Goal: Contribute content: Contribute content

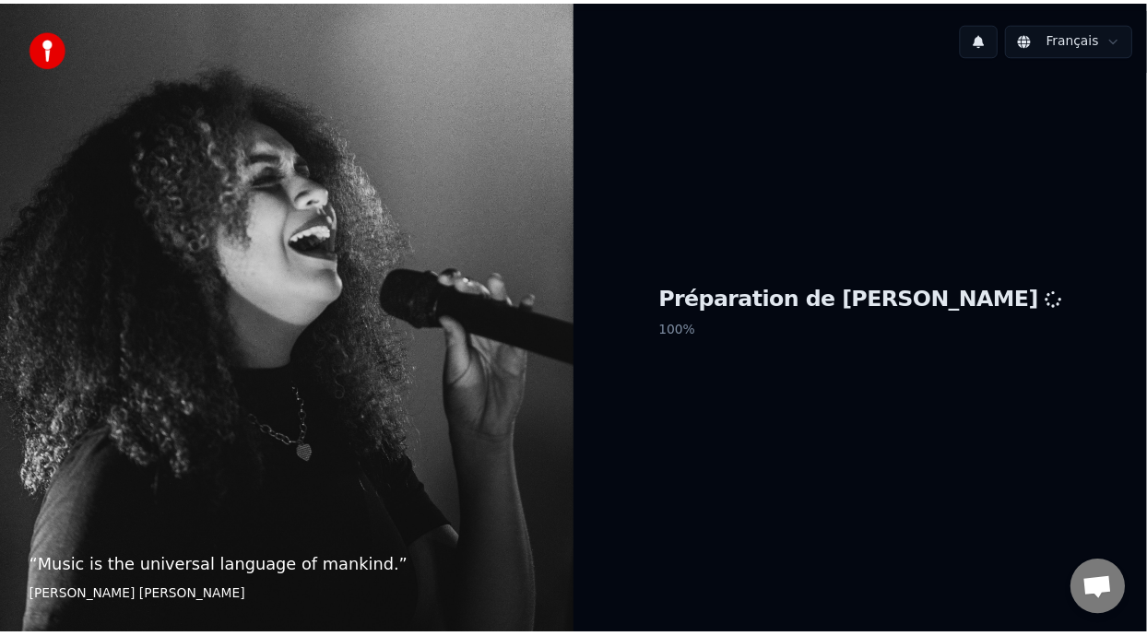
scroll to position [6, 0]
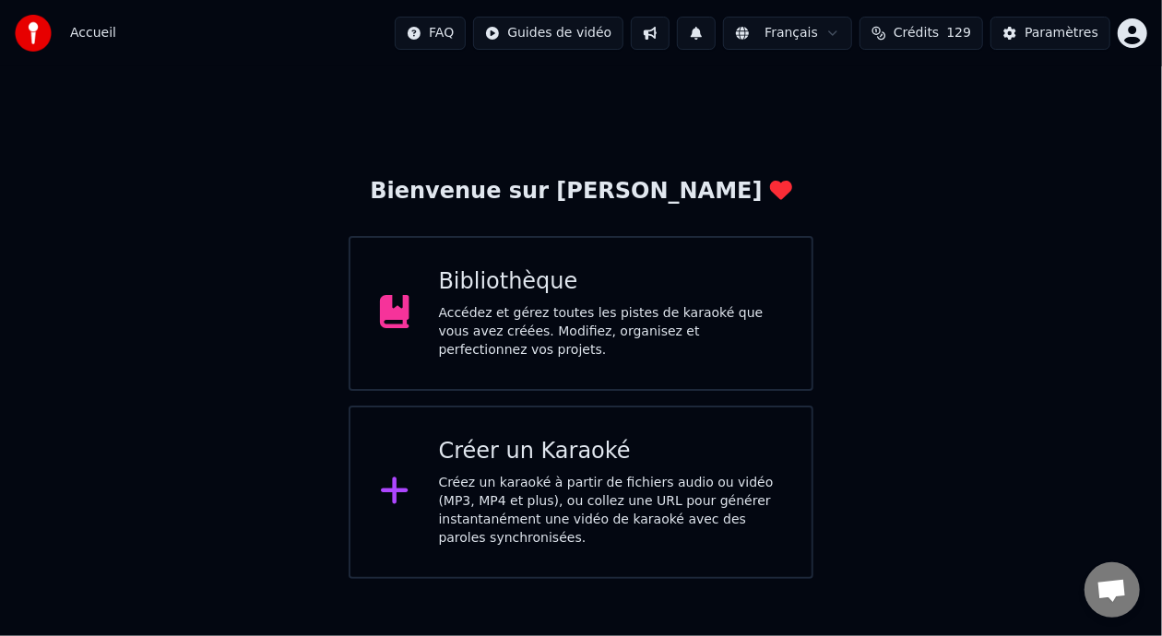
click at [558, 273] on div "Bibliothèque" at bounding box center [611, 282] width 344 height 30
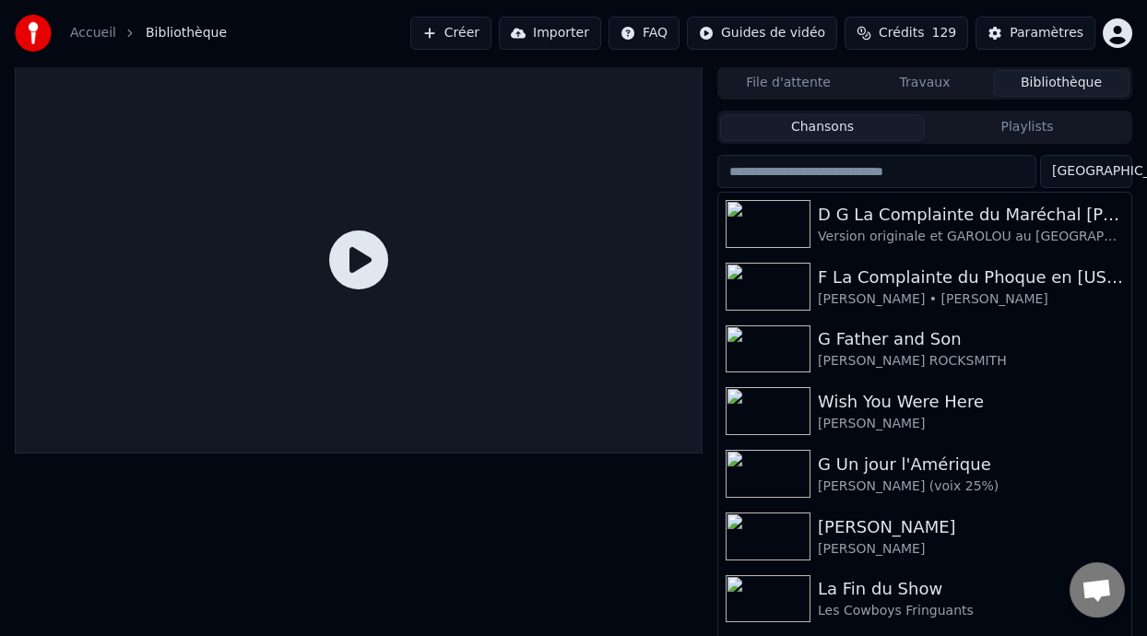
click at [458, 28] on button "Créer" at bounding box center [450, 33] width 81 height 33
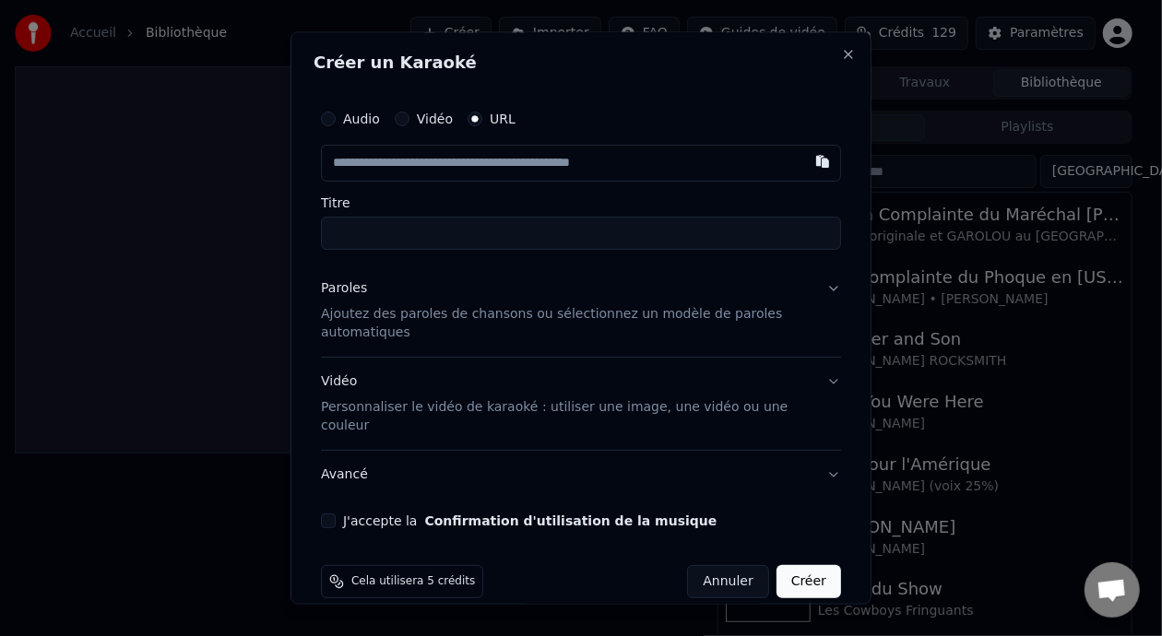
click at [807, 160] on button "button" at bounding box center [822, 162] width 37 height 33
type input "**********"
click at [462, 230] on input "Titre" at bounding box center [581, 234] width 520 height 33
click at [722, 565] on button "Annuler" at bounding box center [727, 581] width 81 height 33
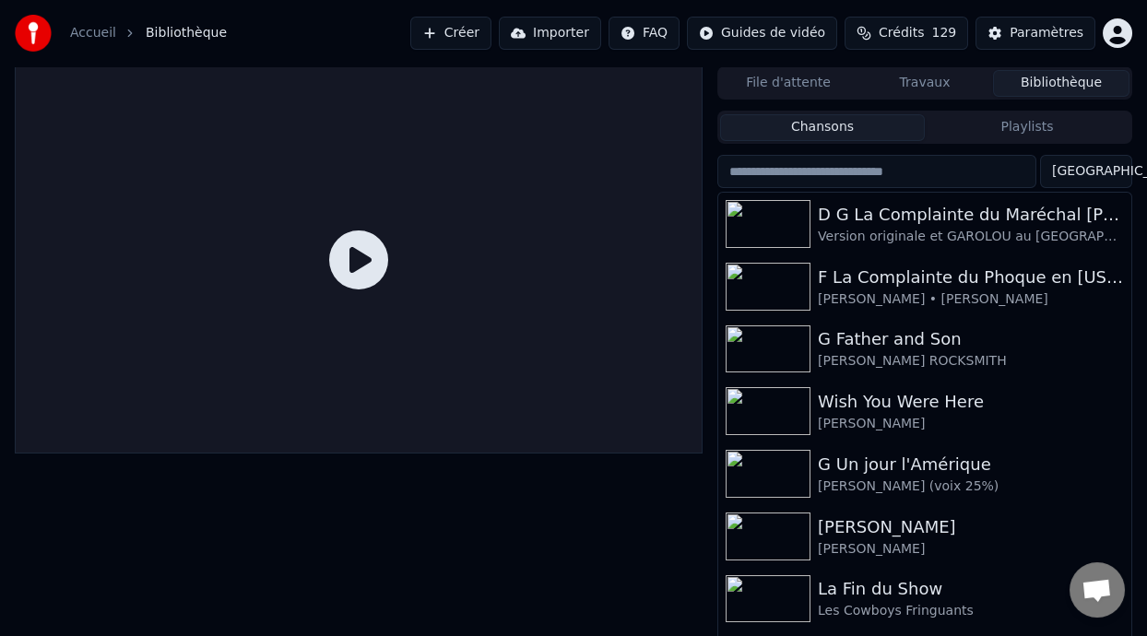
click at [1006, 129] on button "Playlists" at bounding box center [1027, 127] width 205 height 27
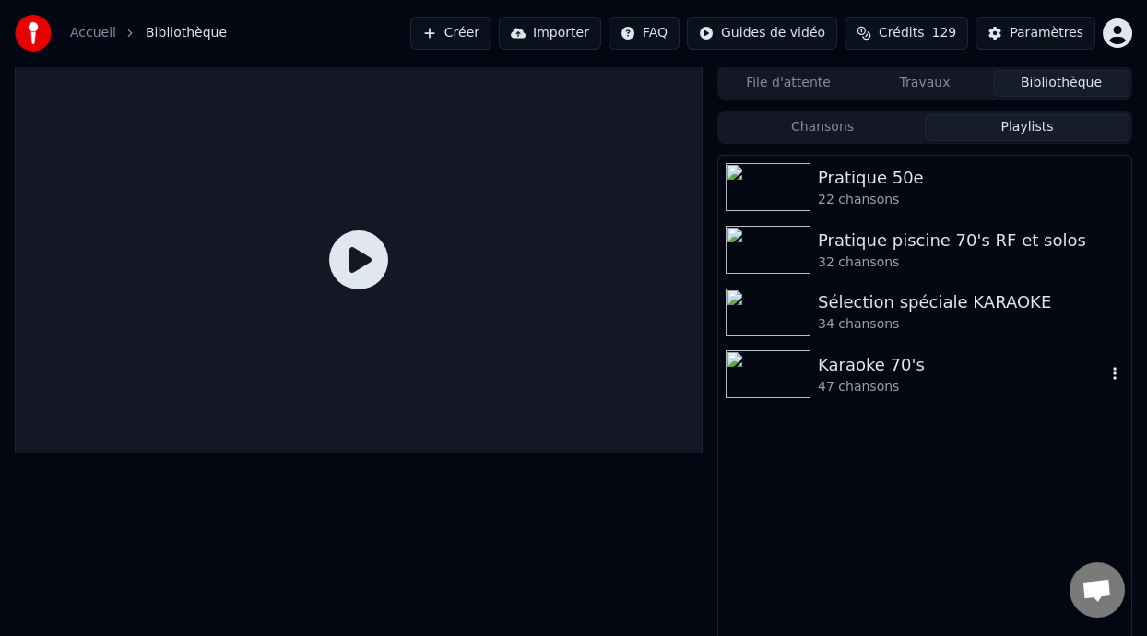
click at [895, 362] on div "Karaoke 70's" at bounding box center [962, 365] width 288 height 26
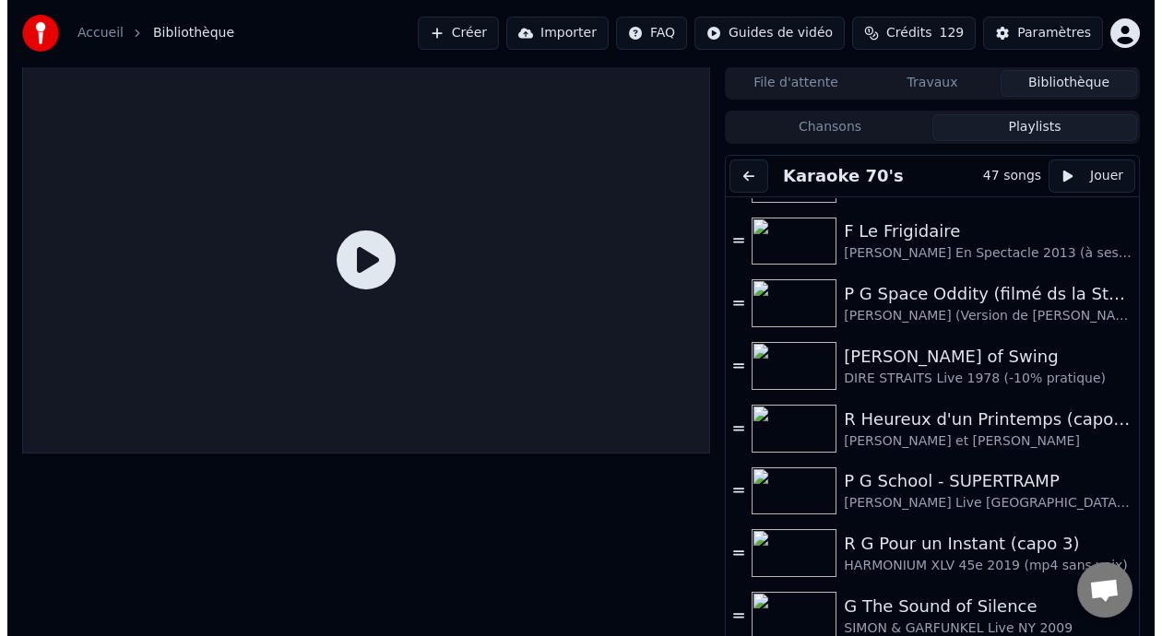
scroll to position [1101, 0]
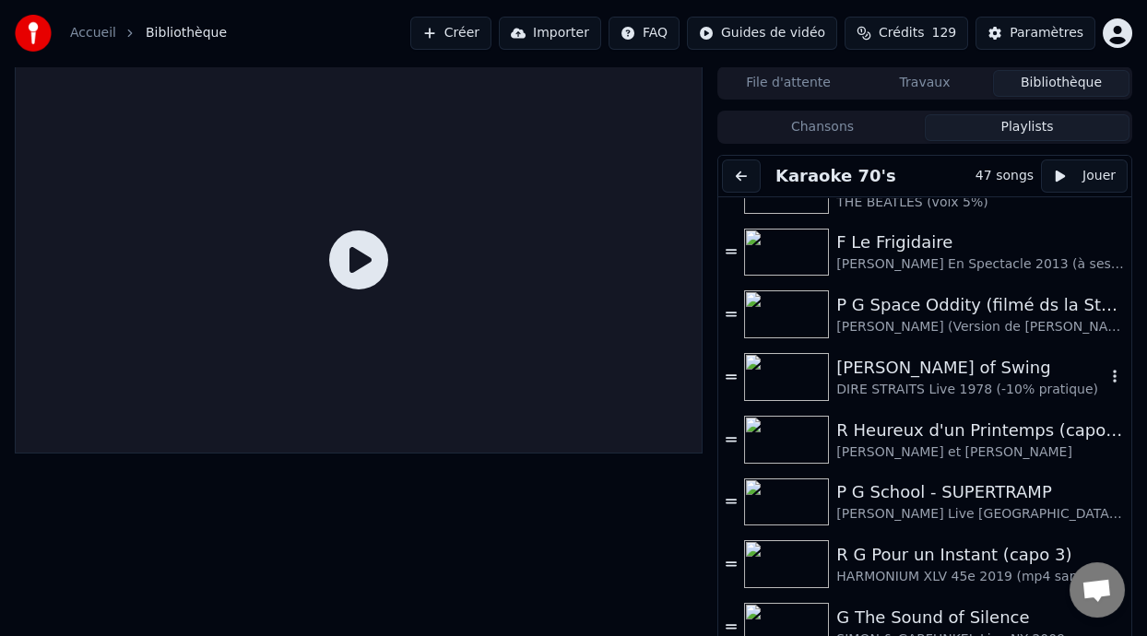
click at [932, 373] on div "[PERSON_NAME] of Swing" at bounding box center [970, 368] width 269 height 26
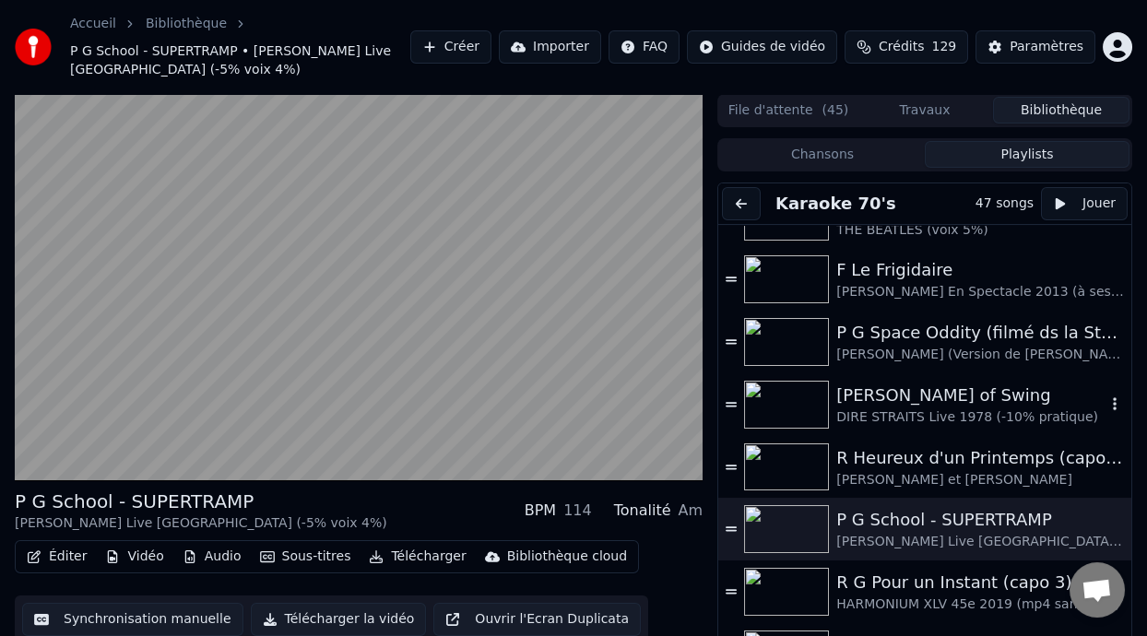
click at [929, 397] on div "[PERSON_NAME] of Swing" at bounding box center [970, 396] width 269 height 26
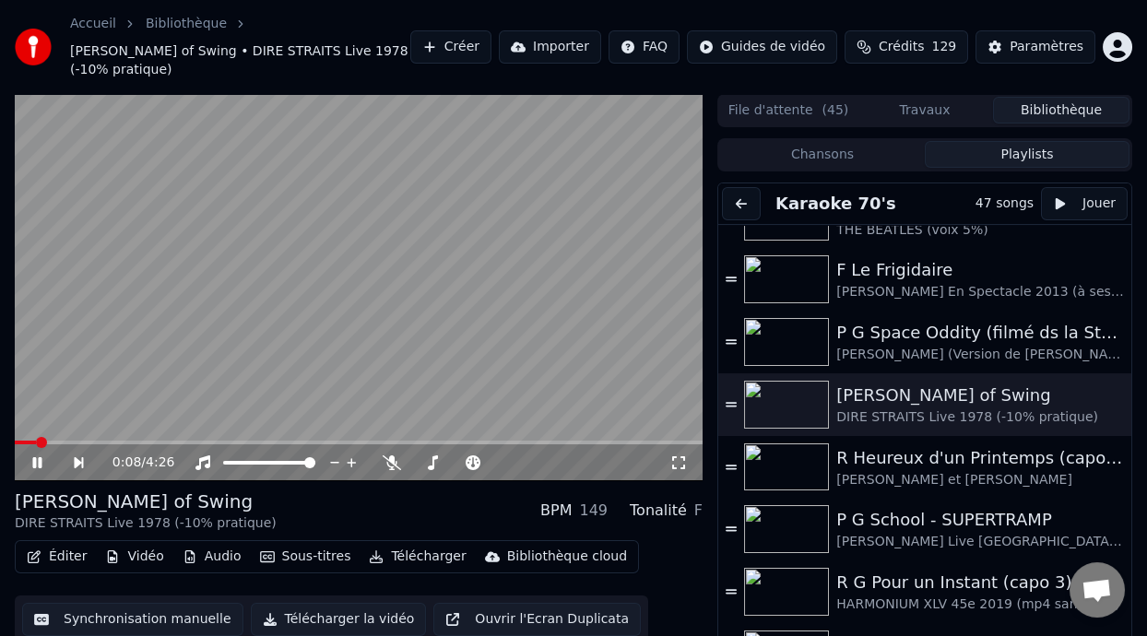
click at [38, 461] on icon at bounding box center [36, 462] width 9 height 11
click at [412, 558] on button "Télécharger" at bounding box center [417, 557] width 112 height 26
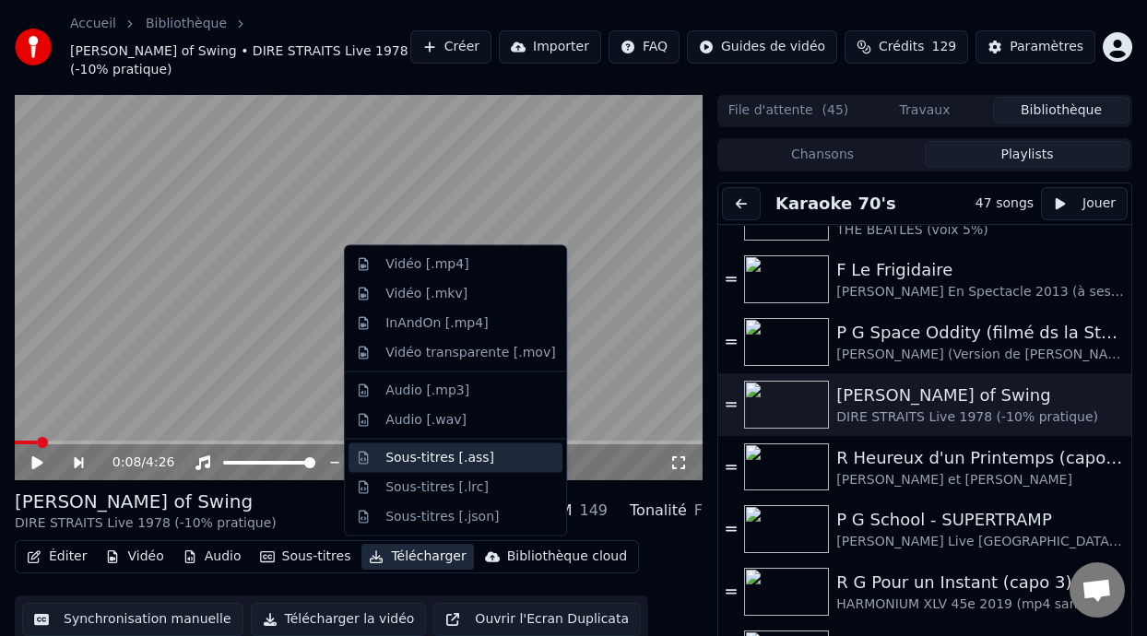
click at [445, 456] on div "Sous-titres [.ass]" at bounding box center [439, 457] width 109 height 18
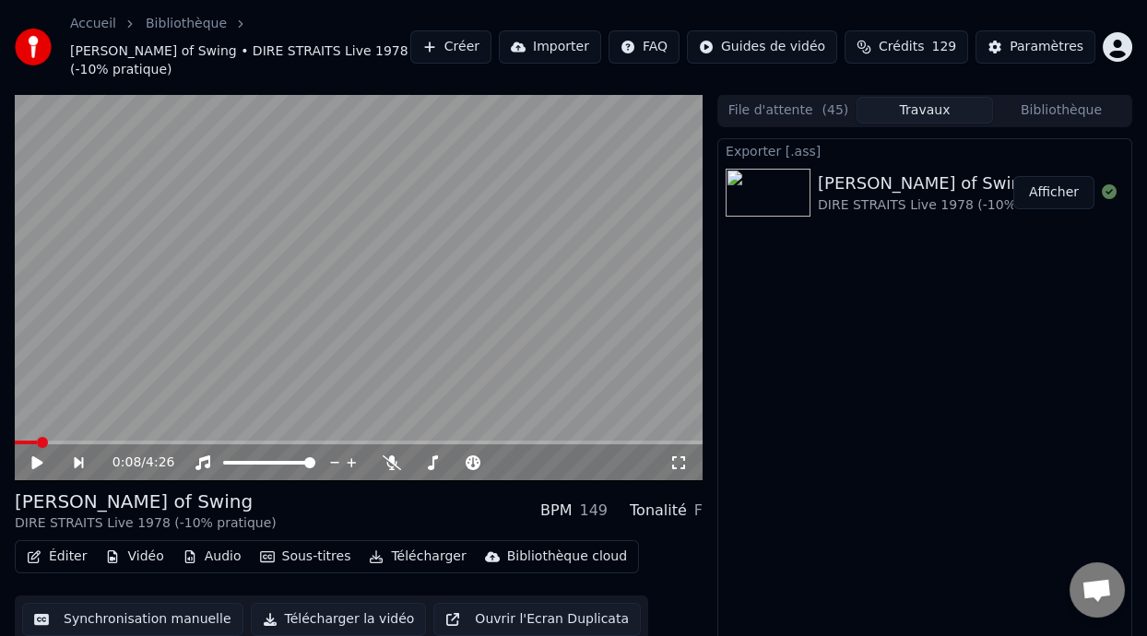
click at [1061, 195] on button "Afficher" at bounding box center [1053, 192] width 81 height 33
click at [445, 51] on button "Créer" at bounding box center [450, 46] width 81 height 33
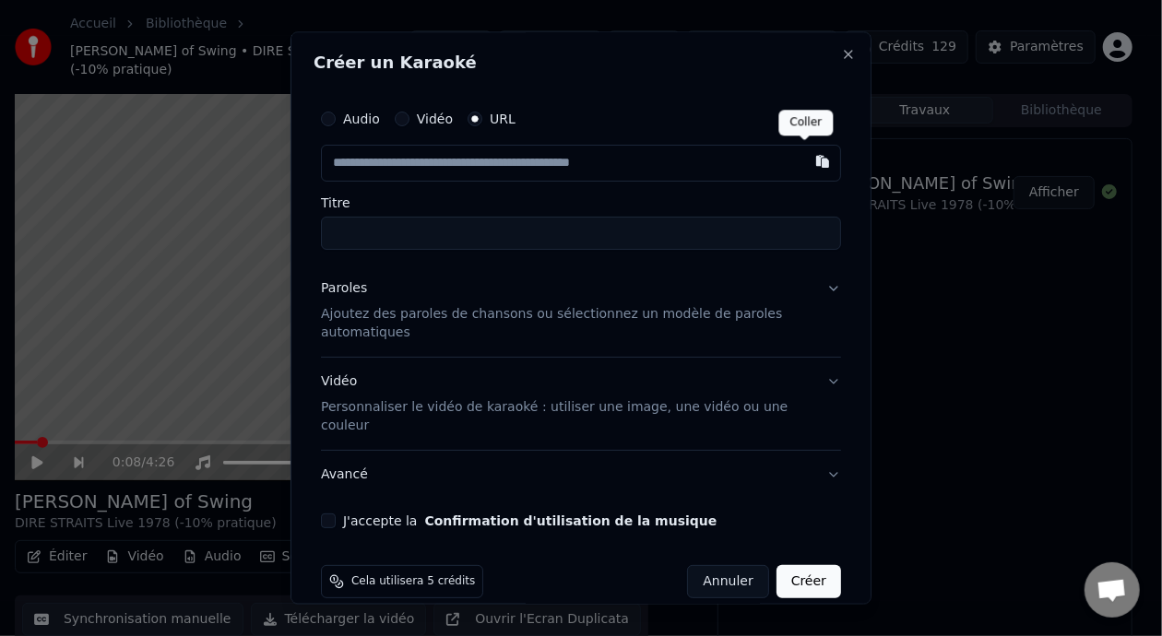
click at [804, 167] on button "button" at bounding box center [822, 162] width 37 height 33
type input "**********"
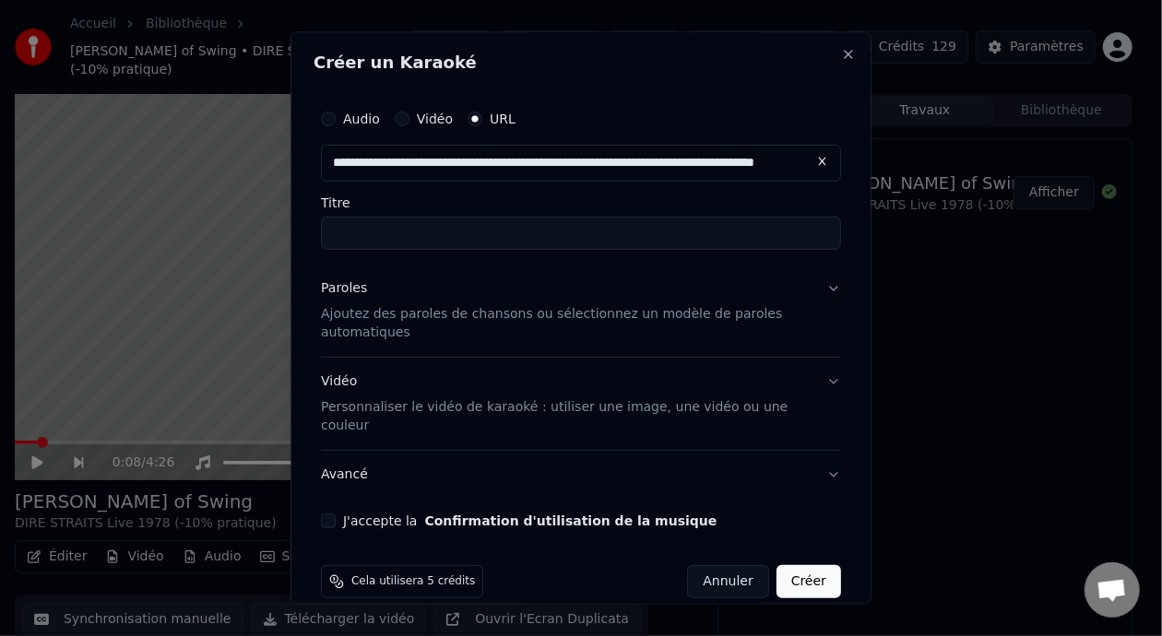
click at [440, 315] on p "Ajoutez des paroles de chansons ou sélectionnez un modèle de paroles automatiqu…" at bounding box center [566, 323] width 491 height 37
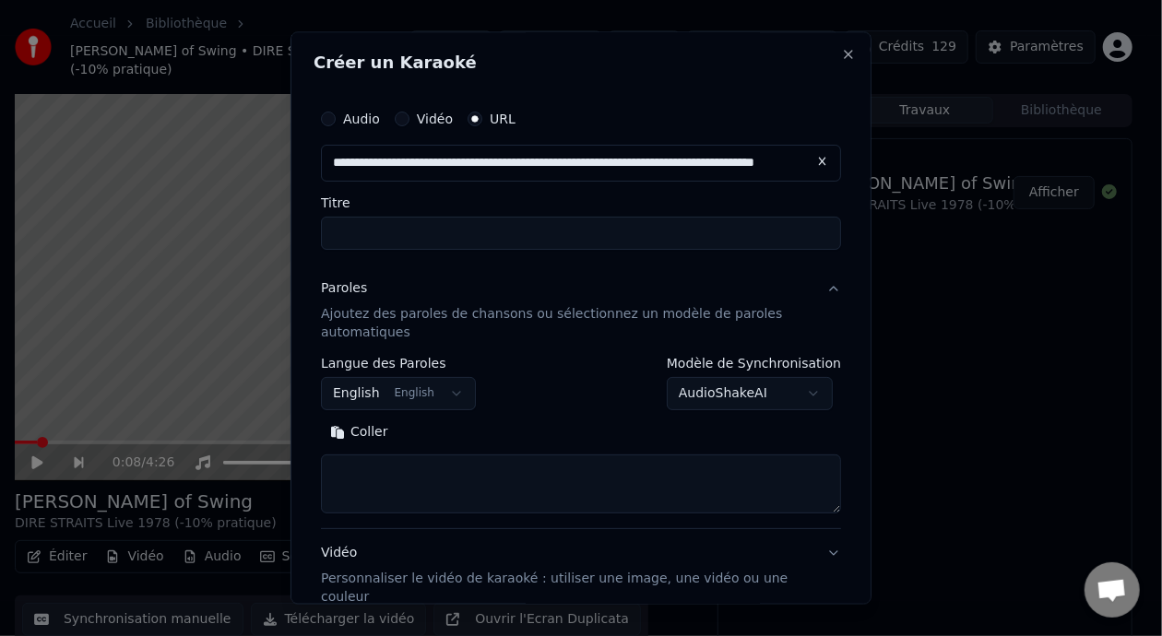
click at [365, 464] on textarea at bounding box center [581, 484] width 520 height 59
click at [367, 433] on button "Coller" at bounding box center [359, 433] width 77 height 30
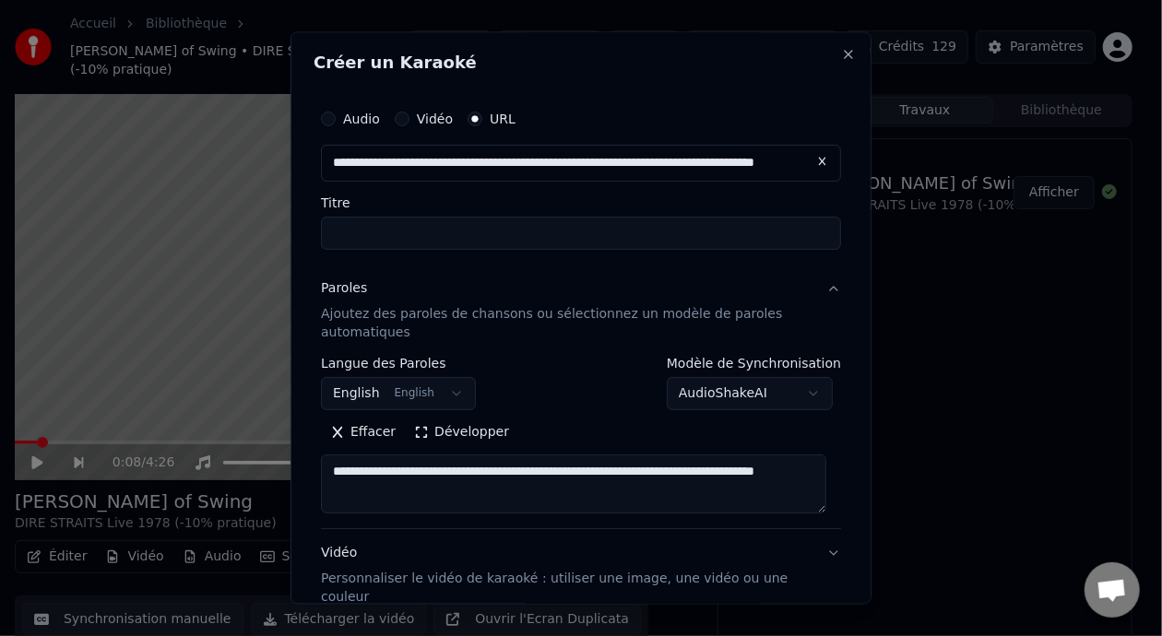
click at [387, 495] on textarea "**********" at bounding box center [573, 484] width 505 height 59
type textarea "*"
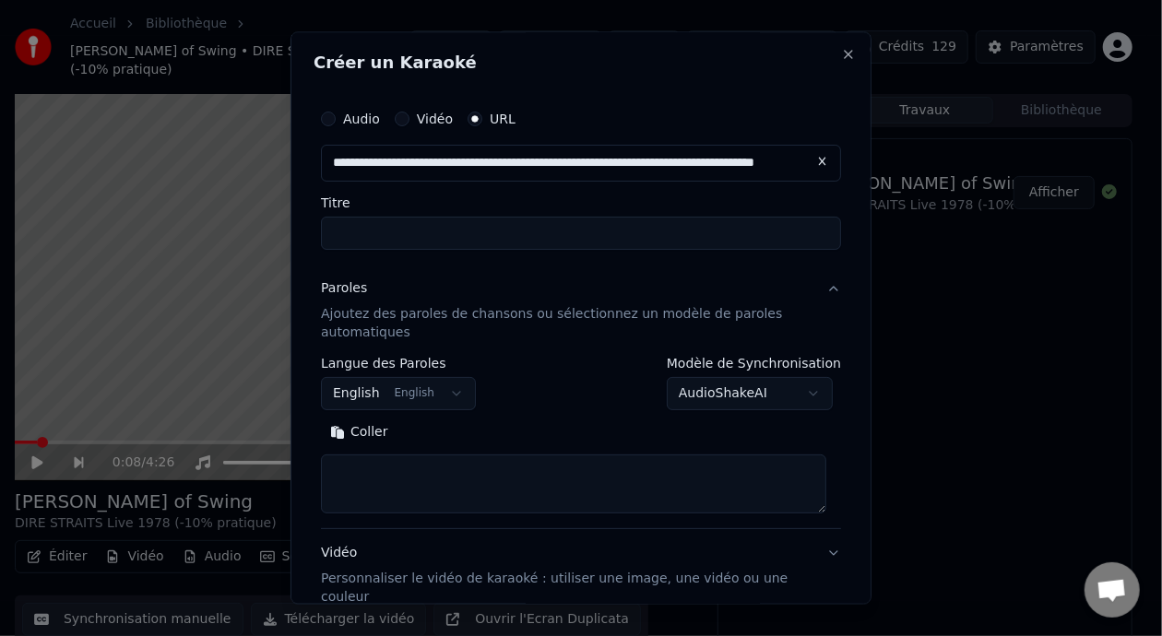
click at [400, 314] on p "Ajoutez des paroles de chansons ou sélectionnez un modèle de paroles automatiqu…" at bounding box center [566, 323] width 491 height 37
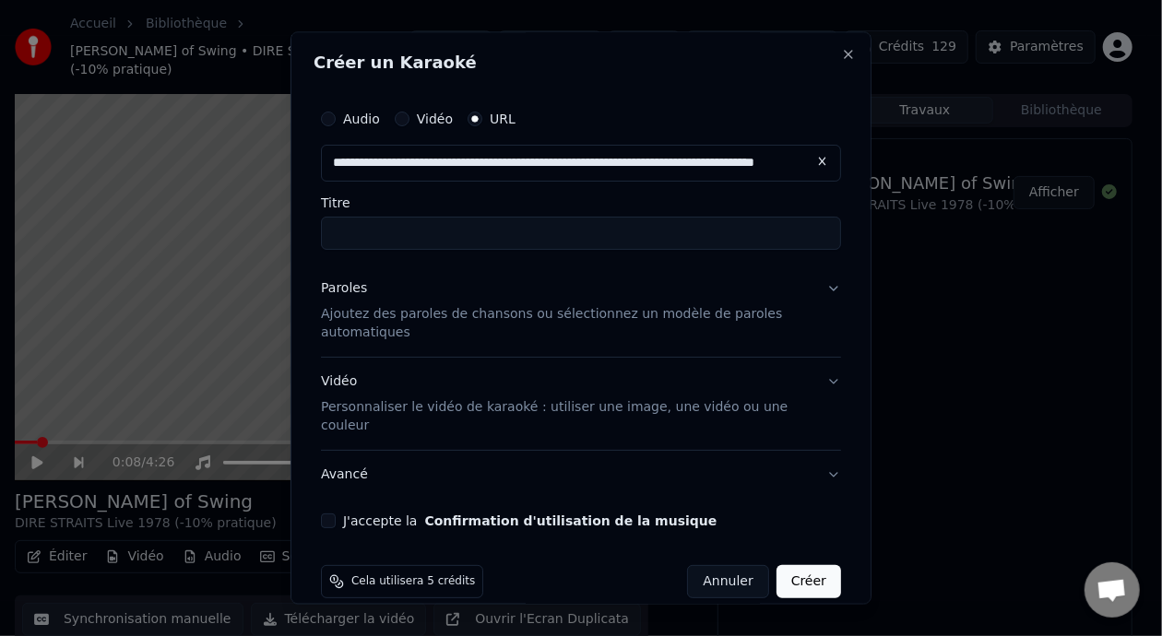
click at [400, 314] on p "Ajoutez des paroles de chansons ou sélectionnez un modèle de paroles automatiqu…" at bounding box center [566, 323] width 491 height 37
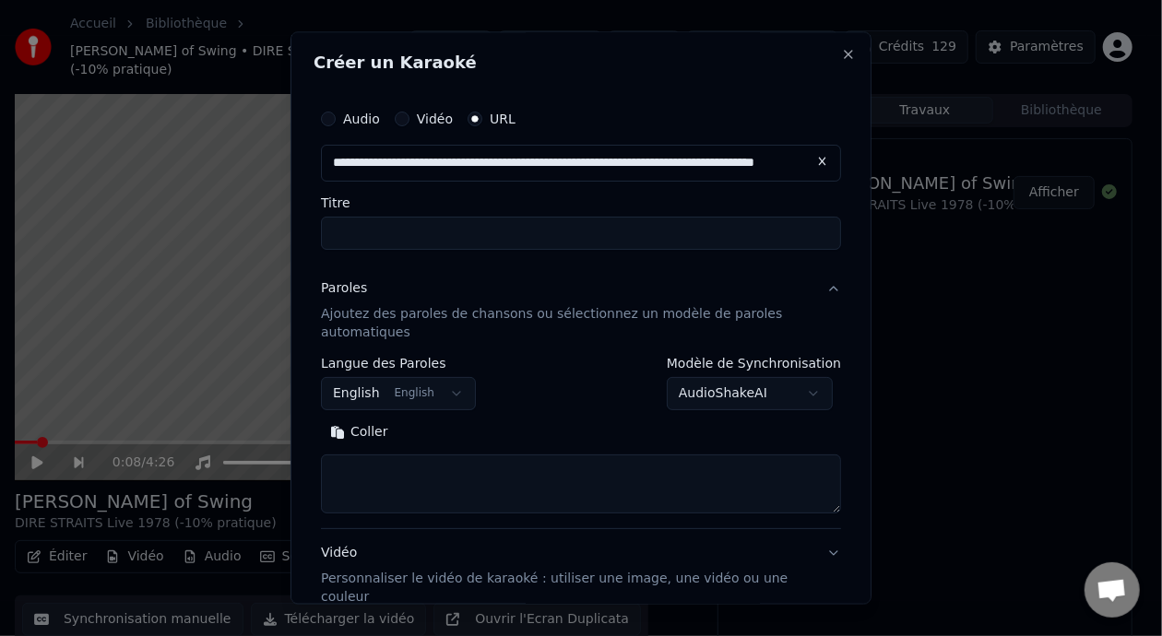
click at [372, 484] on textarea at bounding box center [581, 484] width 520 height 59
click at [363, 434] on button "Coller" at bounding box center [359, 433] width 77 height 30
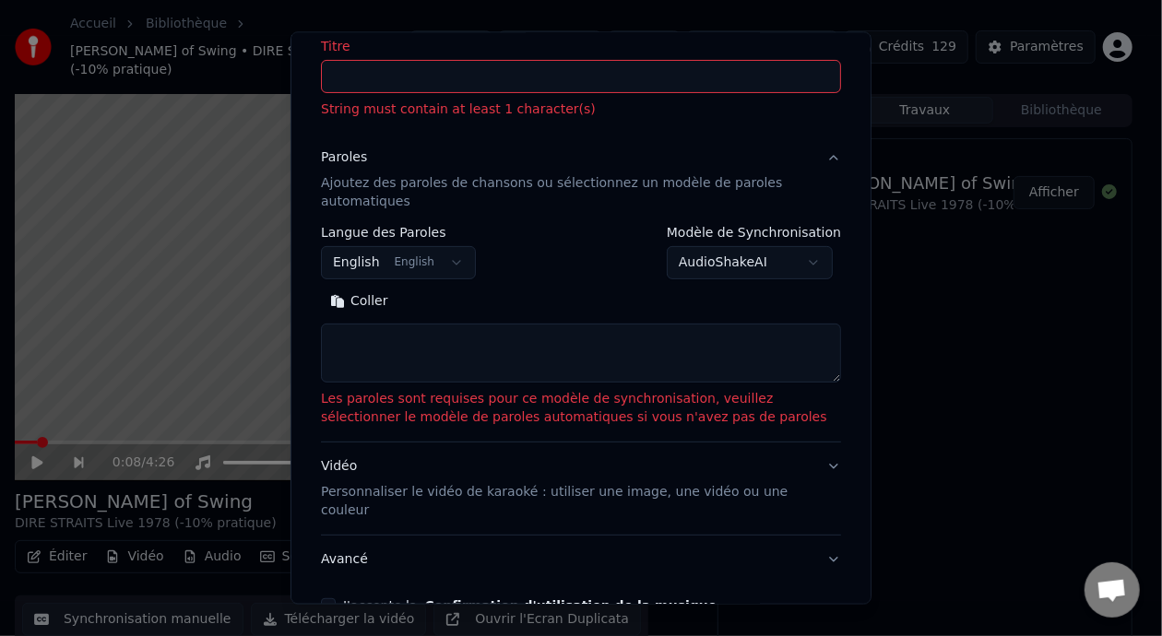
scroll to position [277, 0]
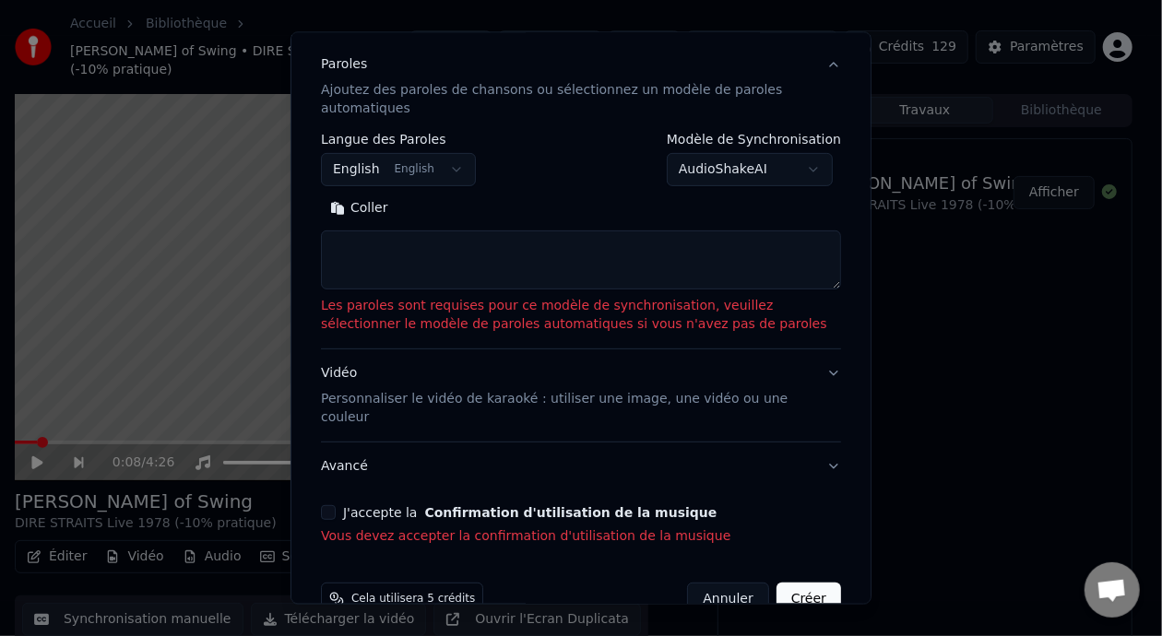
click at [704, 315] on p "Les paroles sont requises pour ce modèle de synchronisation, veuillez sélection…" at bounding box center [581, 314] width 520 height 37
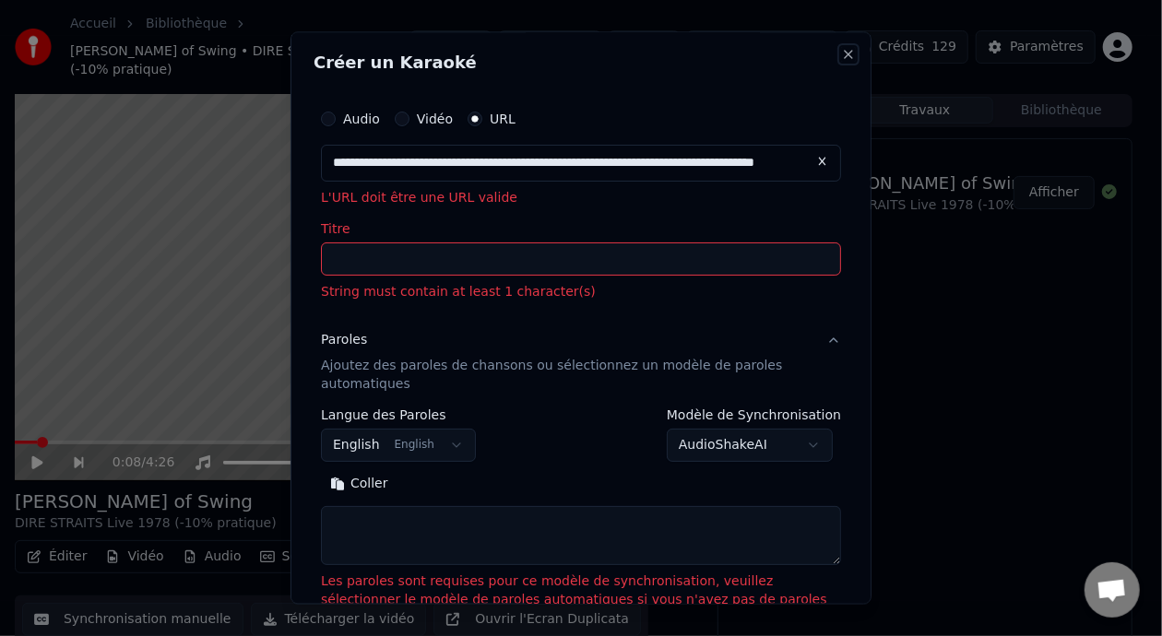
click at [841, 53] on button "Close" at bounding box center [848, 55] width 15 height 15
select select
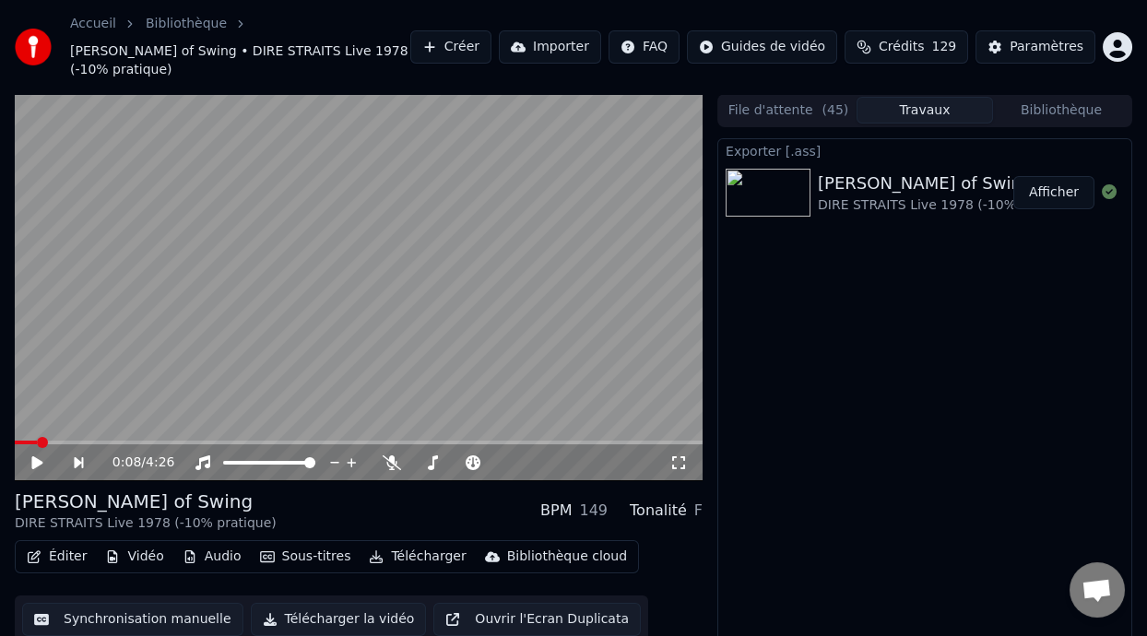
click at [445, 45] on button "Créer" at bounding box center [450, 46] width 81 height 33
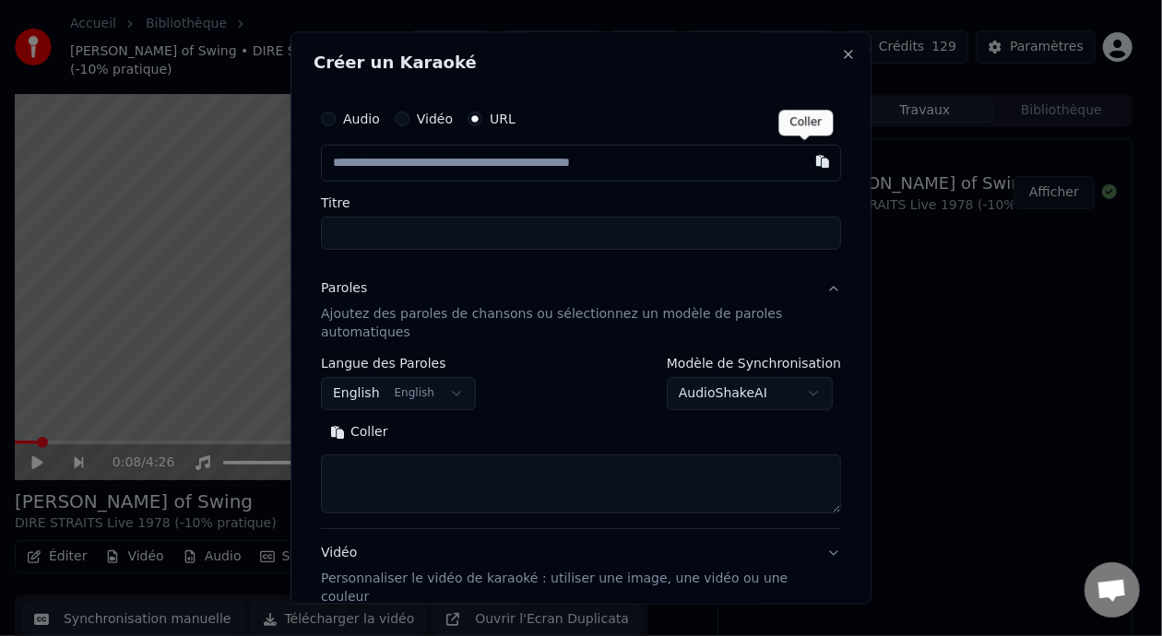
click at [808, 161] on button "button" at bounding box center [822, 162] width 37 height 33
type input "**********"
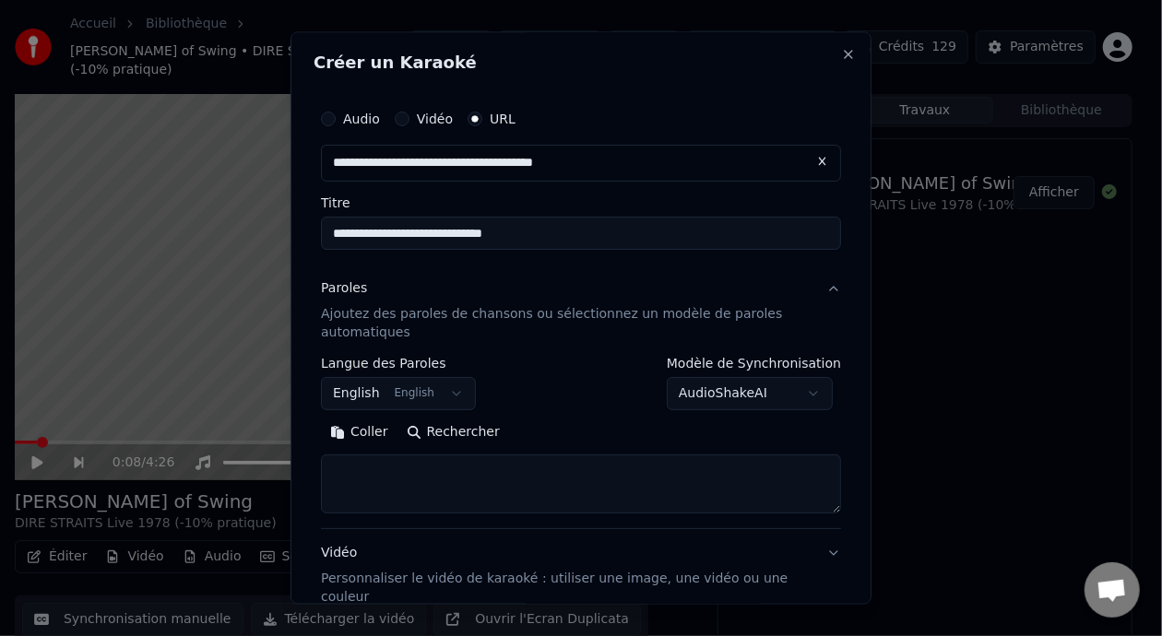
type input "**********"
click at [804, 393] on body "Accueil Bibliothèque D G Sultans of Swing • DIRE STRAITS Live 1978 (-10% pratiq…" at bounding box center [573, 318] width 1147 height 636
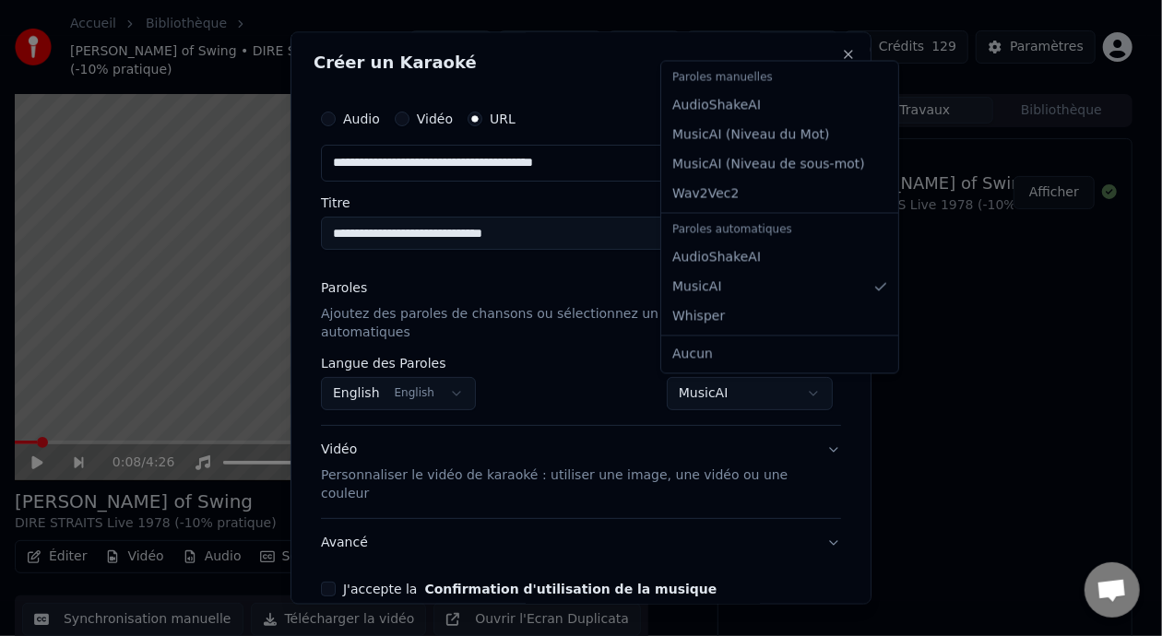
click at [807, 396] on body "Accueil Bibliothèque D G Sultans of Swing • DIRE STRAITS Live 1978 (-10% pratiq…" at bounding box center [573, 318] width 1147 height 636
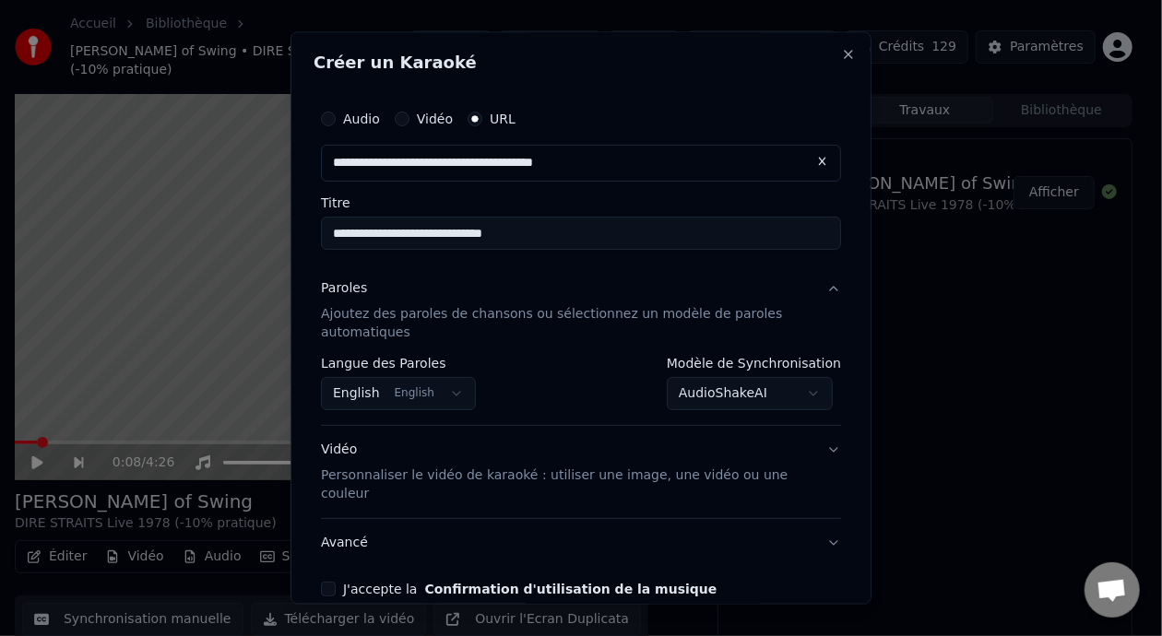
click at [333, 582] on button "J'accepte la Confirmation d'utilisation de la musique" at bounding box center [328, 589] width 15 height 15
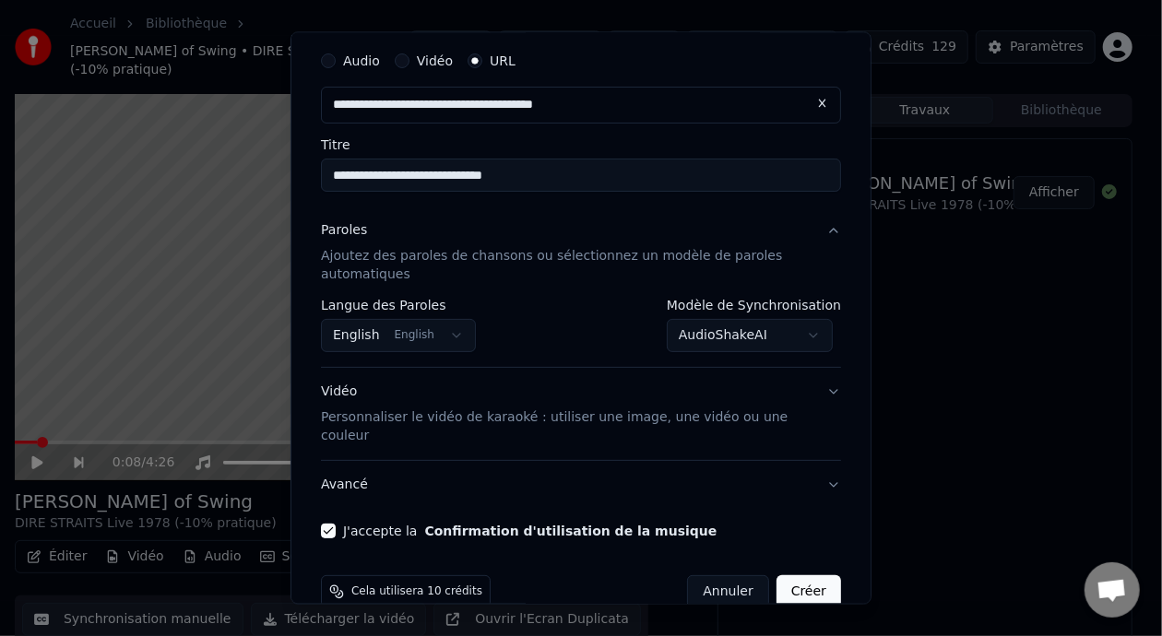
scroll to position [73, 0]
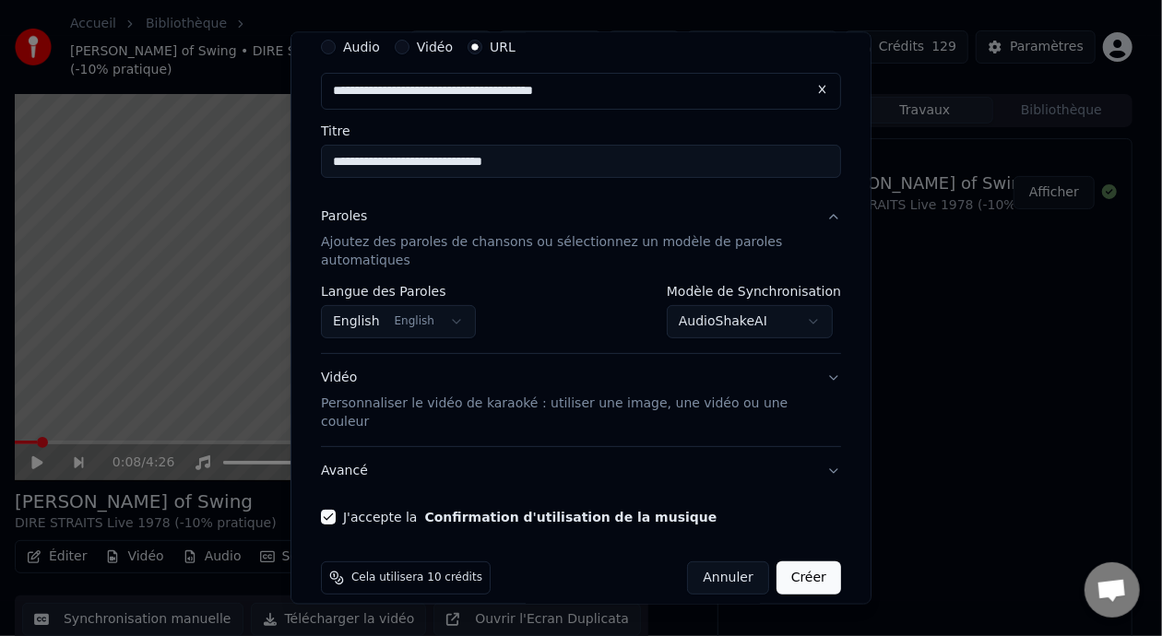
click at [794, 561] on button "Créer" at bounding box center [808, 577] width 65 height 33
select select "**********"
